Goal: Task Accomplishment & Management: Use online tool/utility

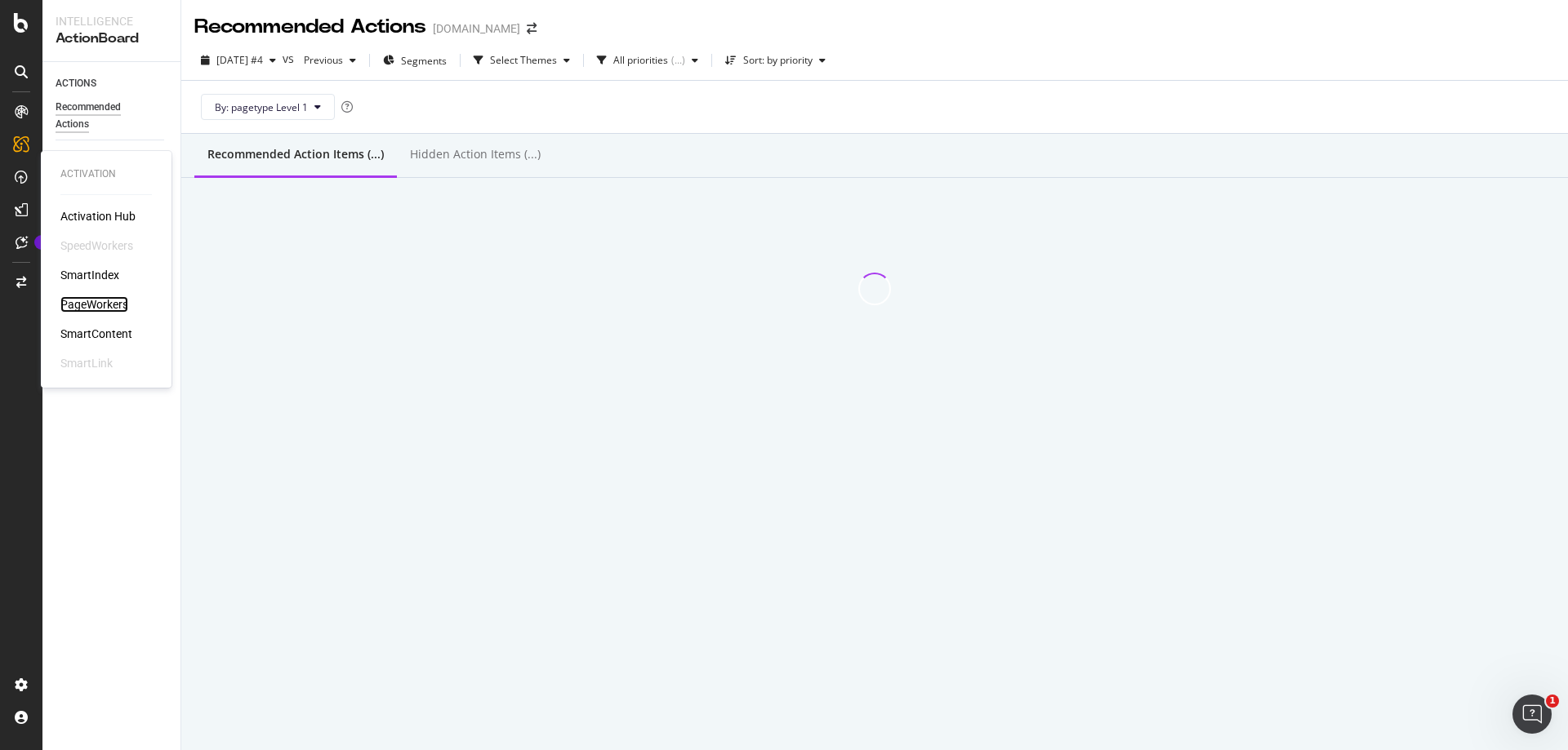
click at [116, 298] on div "PageWorkers" at bounding box center [94, 305] width 68 height 17
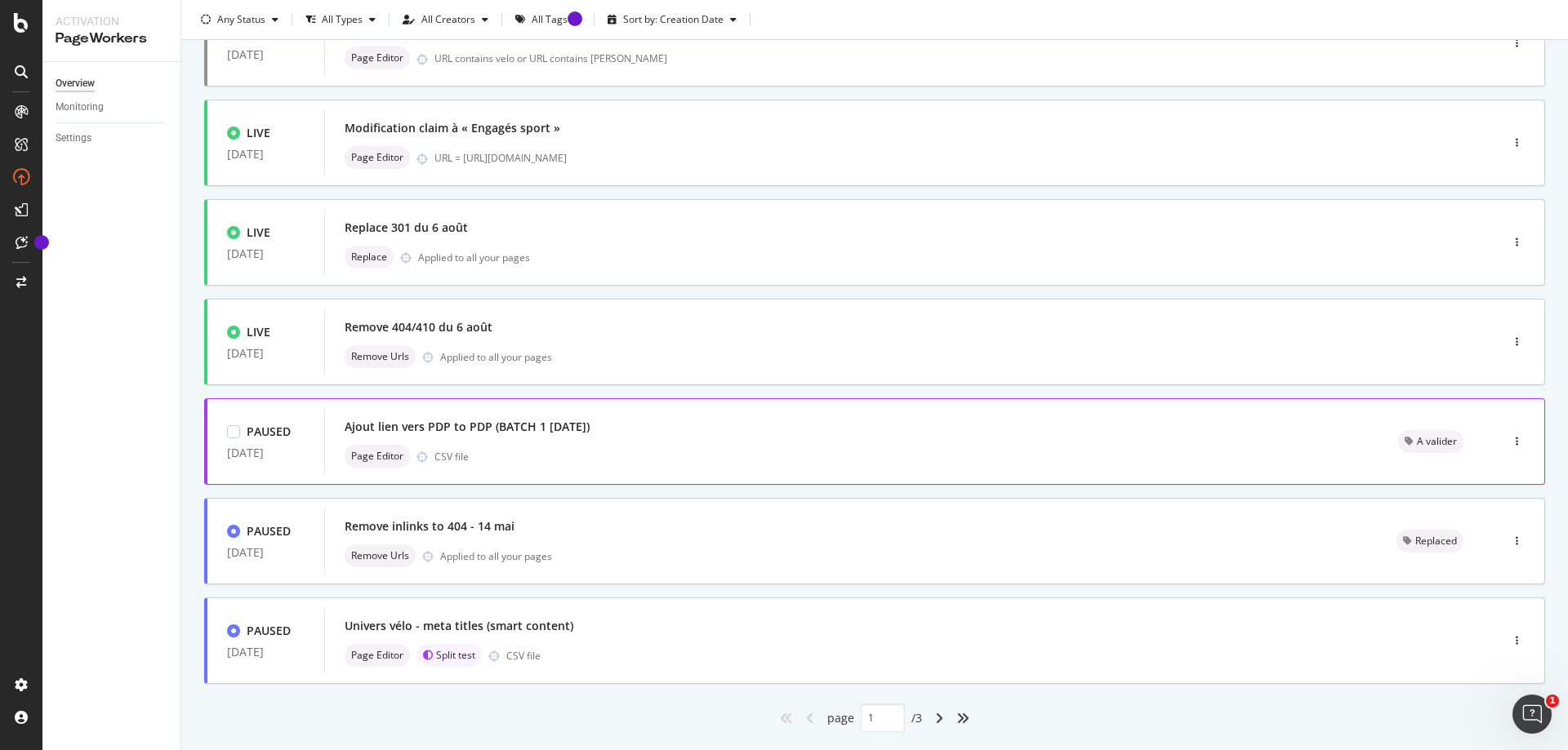
scroll to position [486, 0]
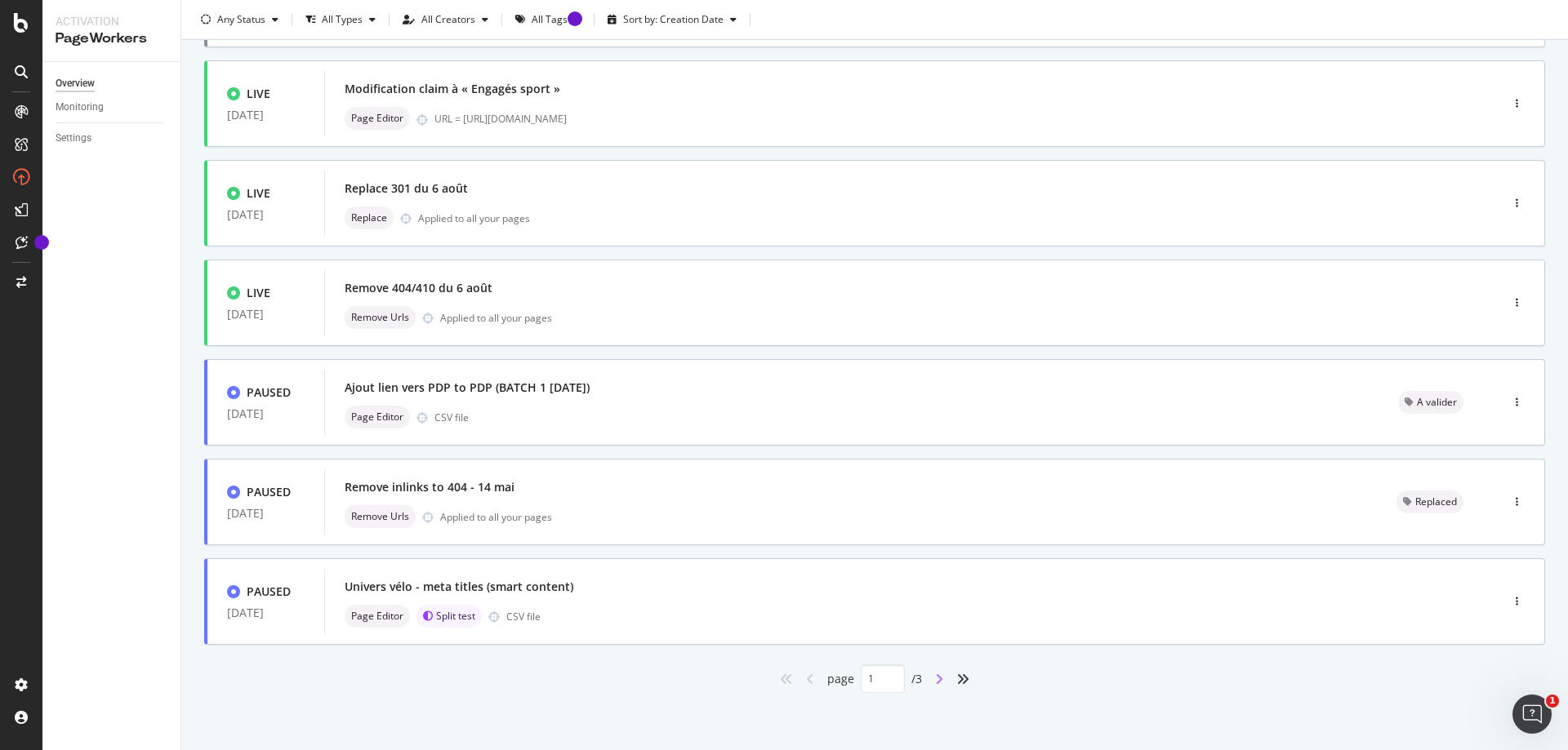
click at [936, 682] on icon "angle-right" at bounding box center [939, 679] width 8 height 13
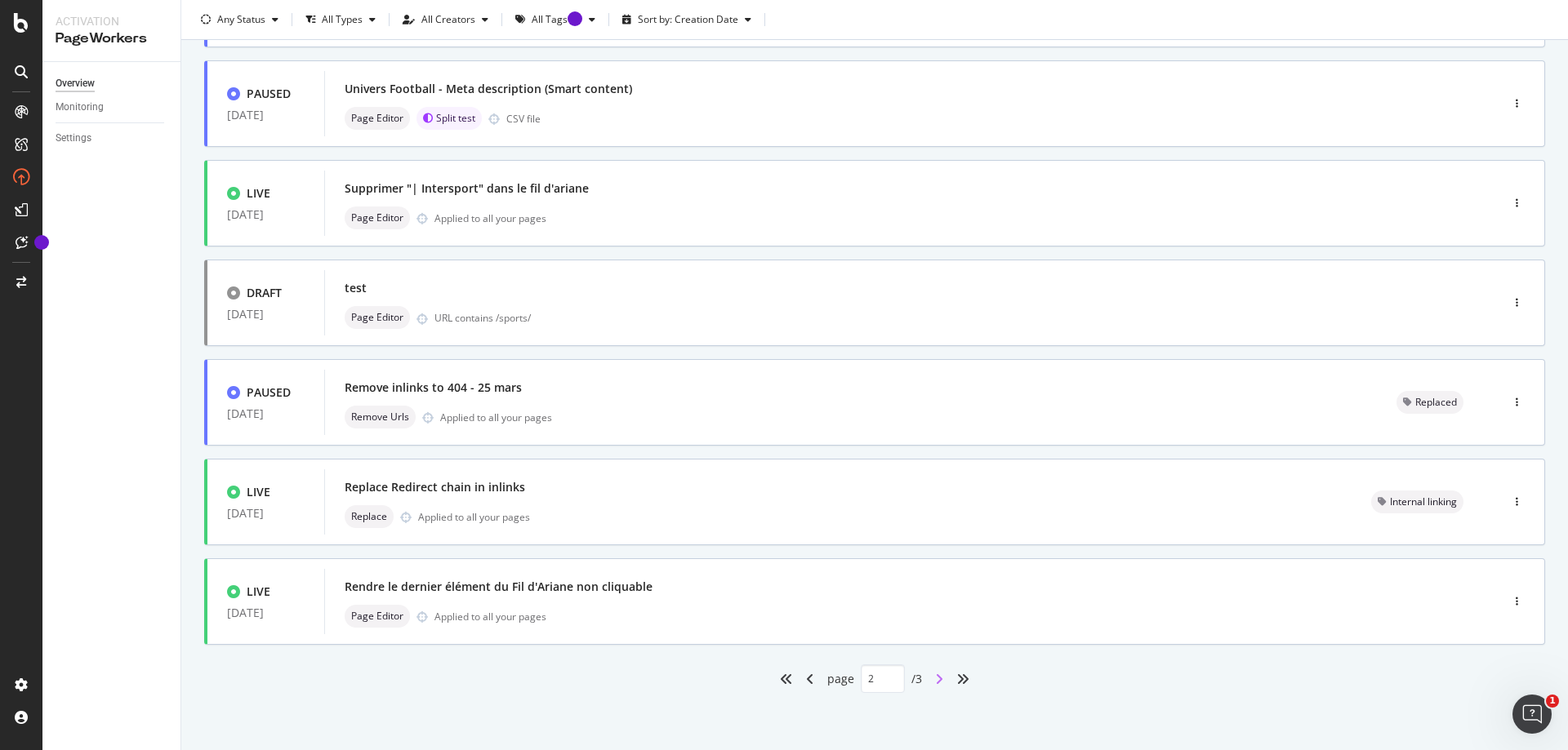
click at [938, 685] on icon "angle-right" at bounding box center [939, 679] width 8 height 13
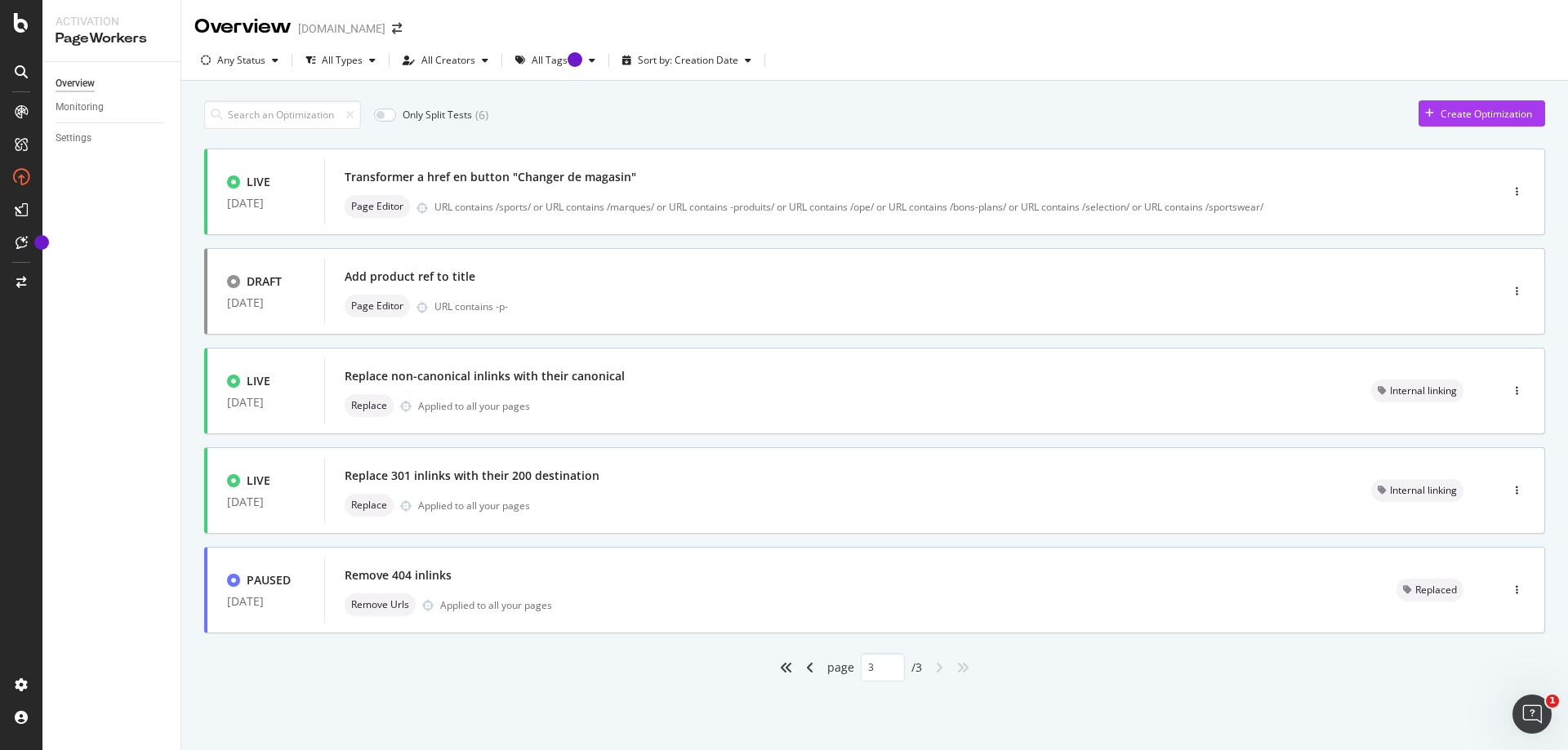
scroll to position [0, 0]
click at [809, 667] on icon "angle-left" at bounding box center [810, 667] width 8 height 13
type input "2"
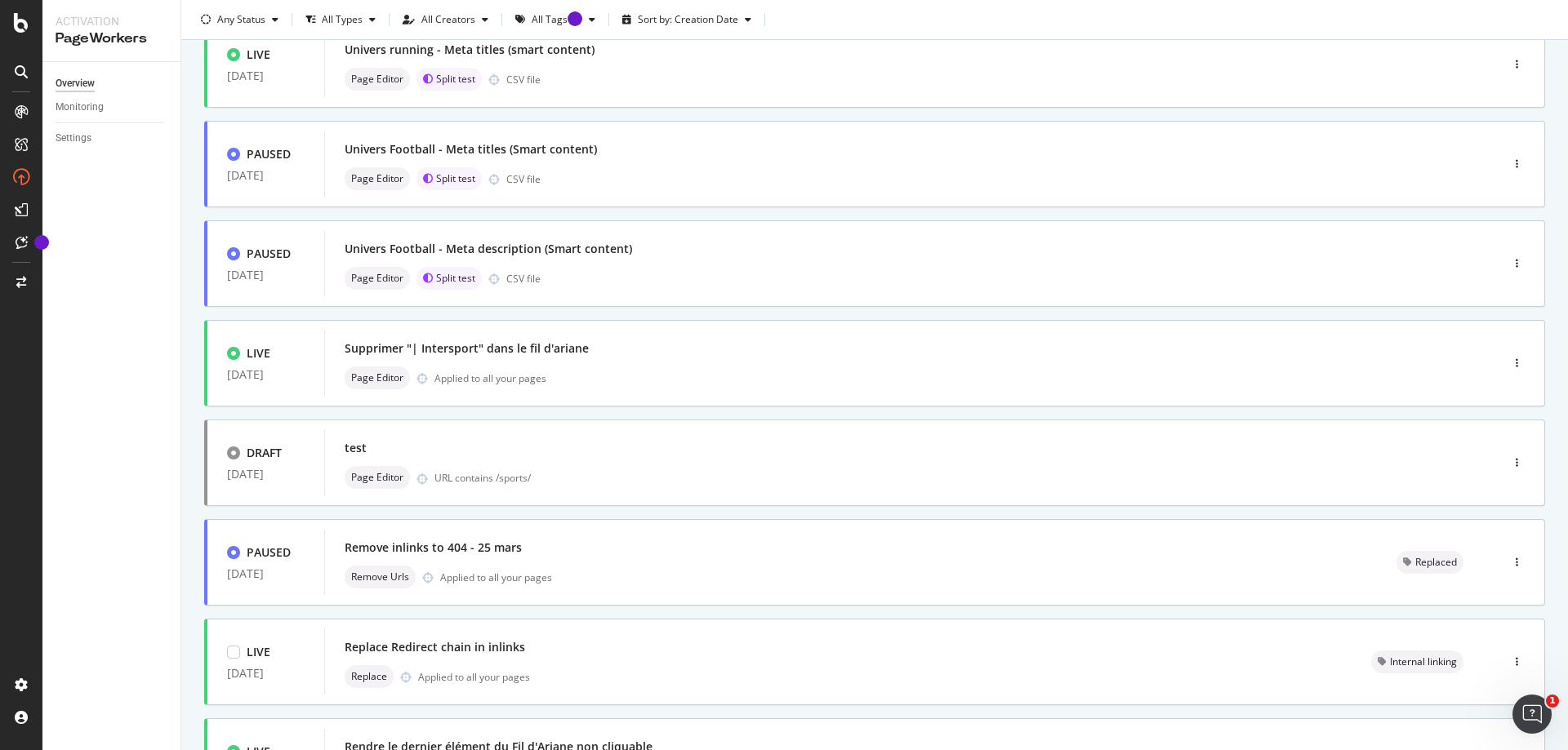
scroll to position [486, 0]
